Goal: Navigation & Orientation: Find specific page/section

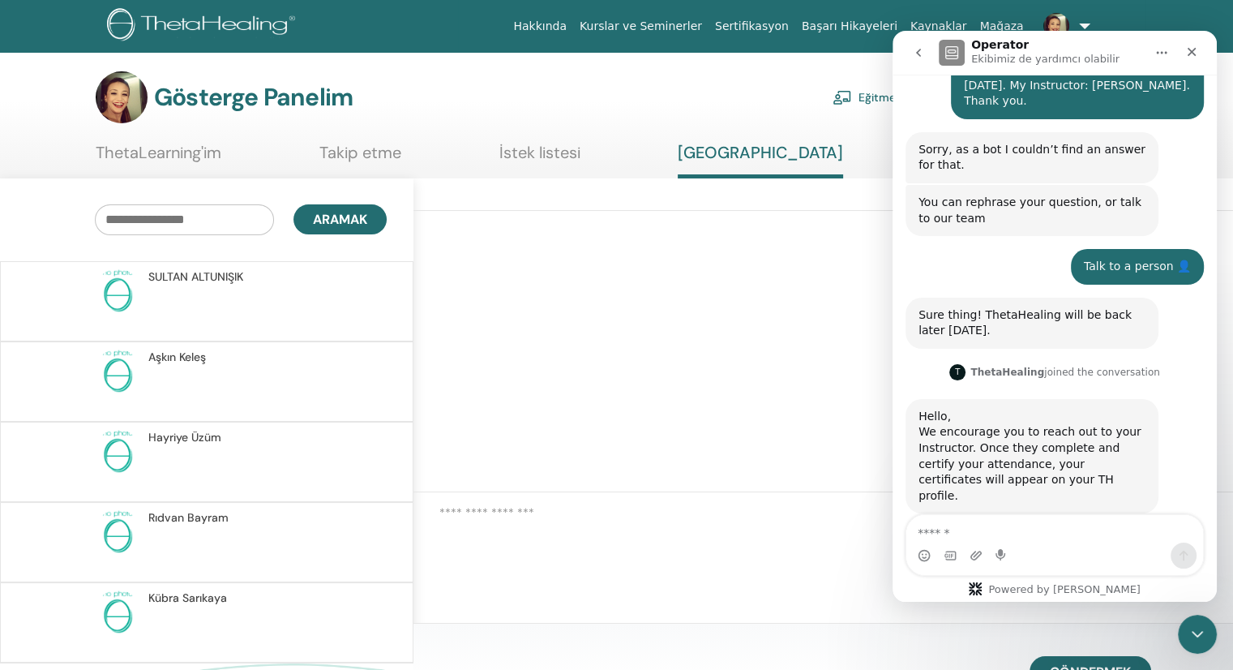
click at [153, 151] on font "ThetaLearning'im" at bounding box center [159, 152] width 126 height 21
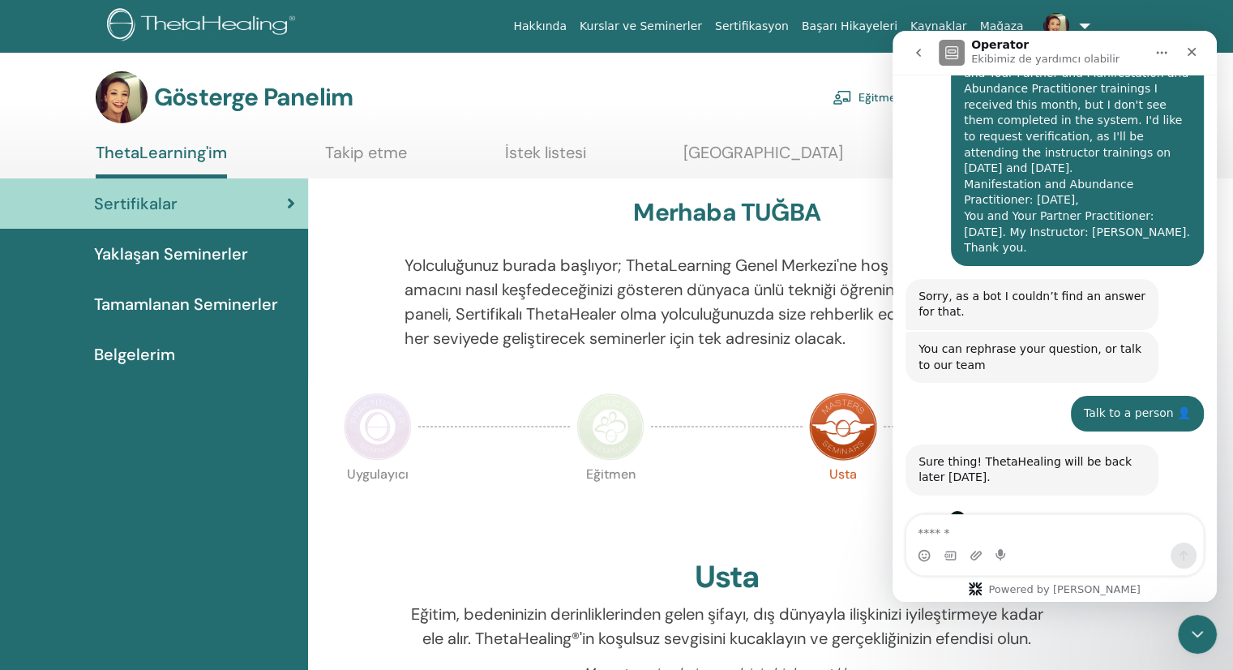
scroll to position [389, 0]
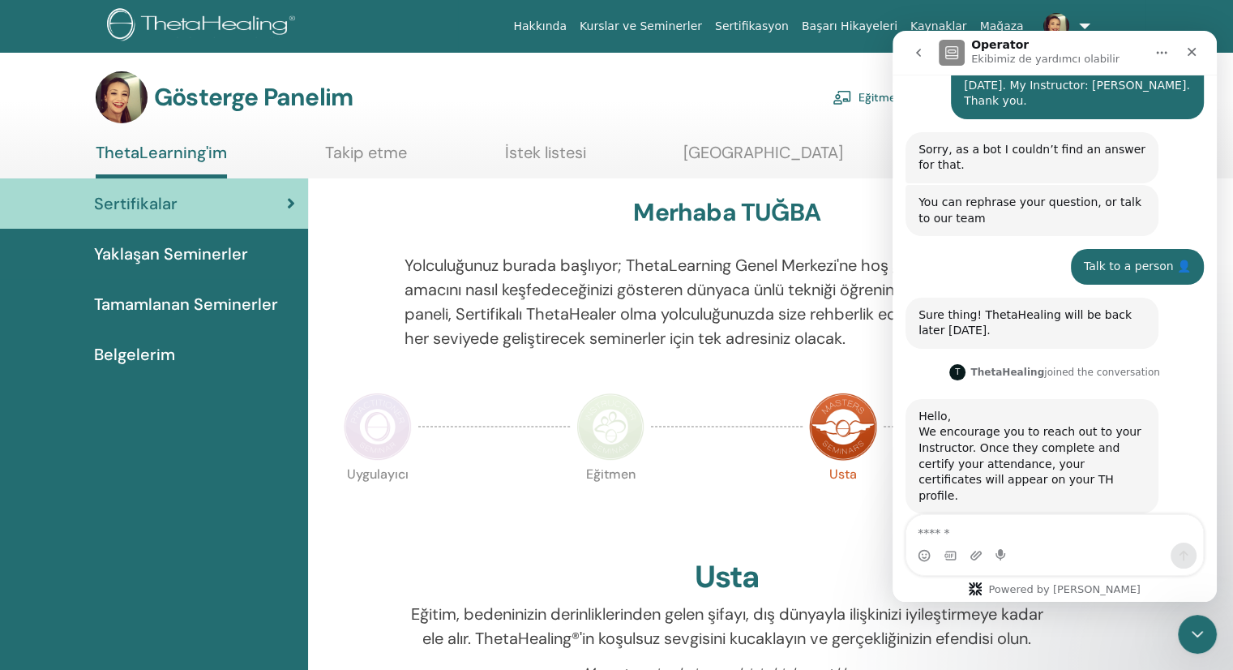
click at [469, 542] on div "Uygulayıcı Eğitmen Usta Bilim Sertifikası" at bounding box center [726, 508] width 779 height 88
click at [755, 409] on div at bounding box center [727, 426] width 152 height 75
click at [186, 162] on link "ThetaLearning'im" at bounding box center [161, 161] width 131 height 36
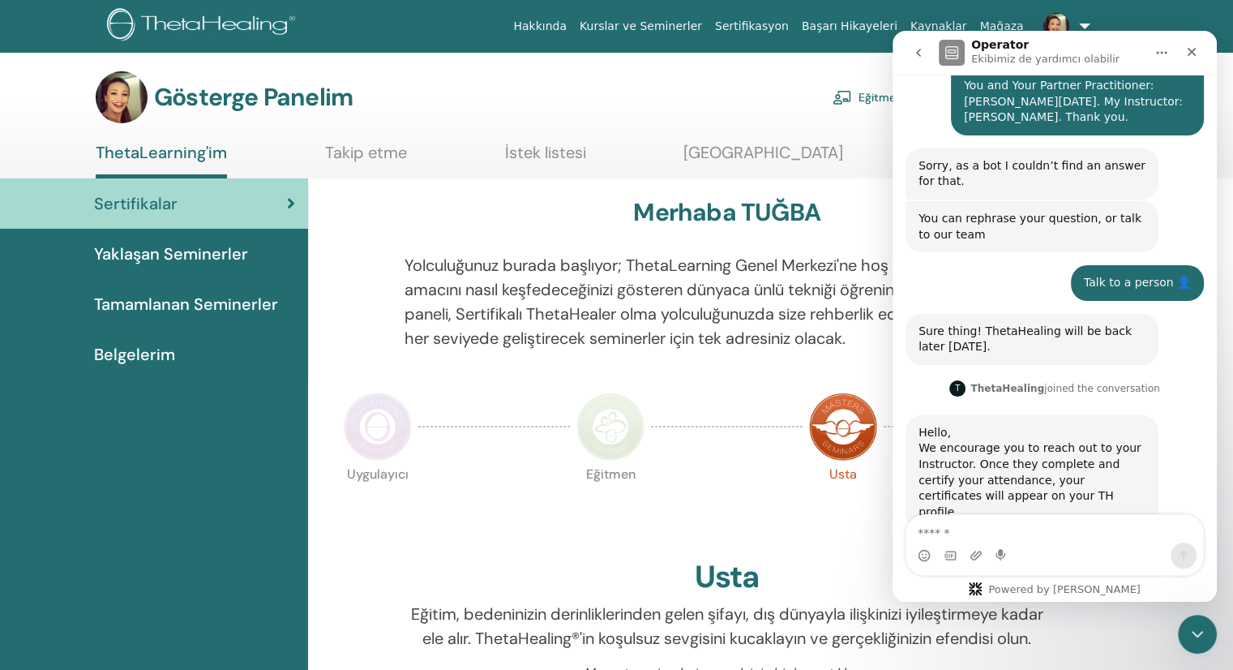
scroll to position [389, 0]
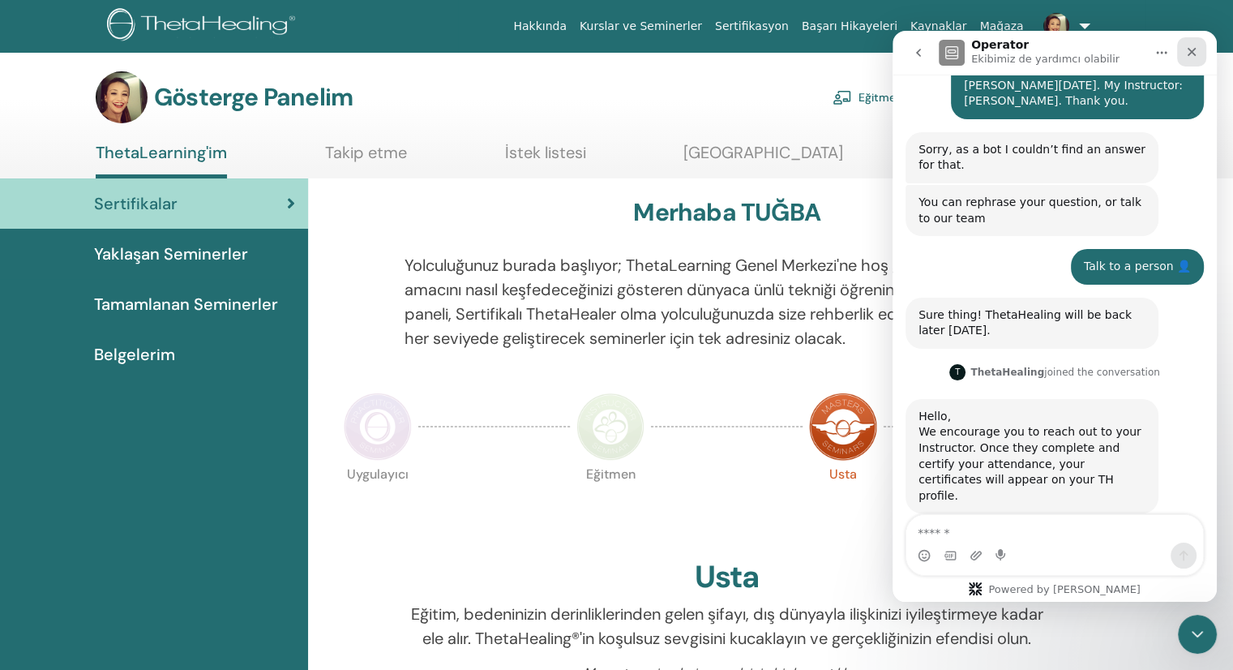
click at [1187, 49] on icon "Kapat" at bounding box center [1192, 51] width 13 height 13
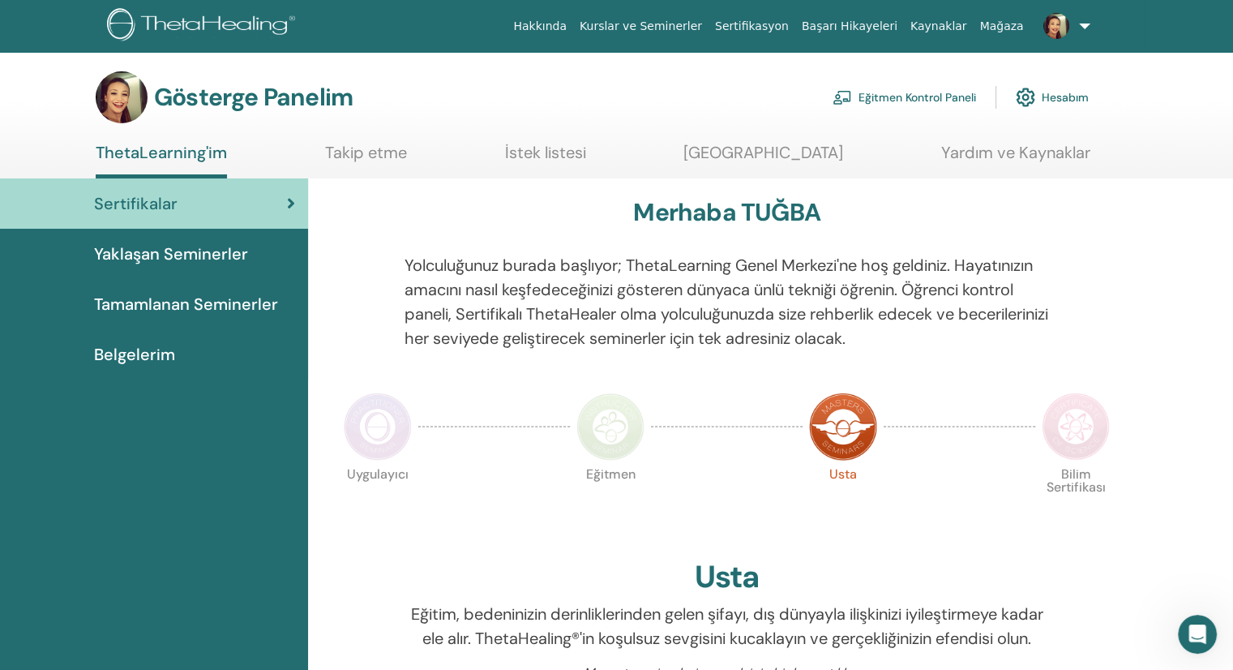
scroll to position [342, 0]
